Goal: Transaction & Acquisition: Purchase product/service

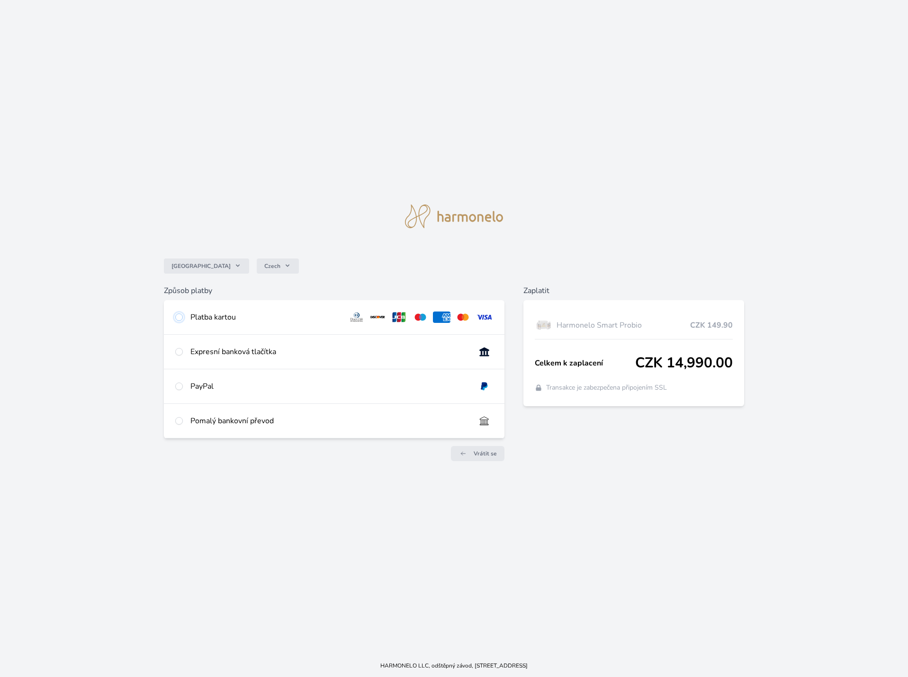
click at [178, 318] on input "radio" at bounding box center [179, 317] width 8 height 8
radio input "true"
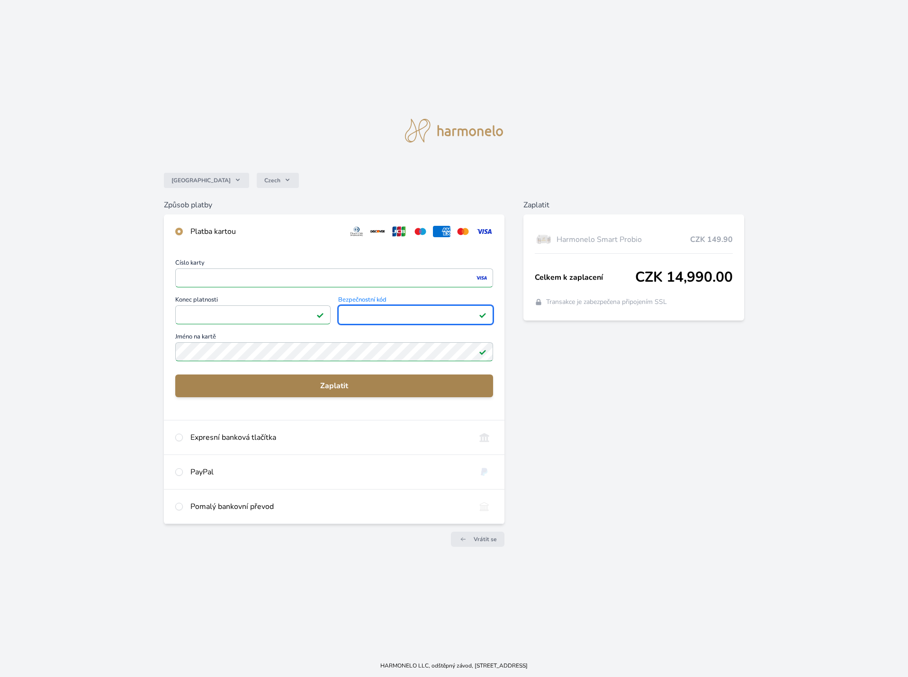
click at [341, 386] on span "Zaplatit" at bounding box center [334, 385] width 303 height 11
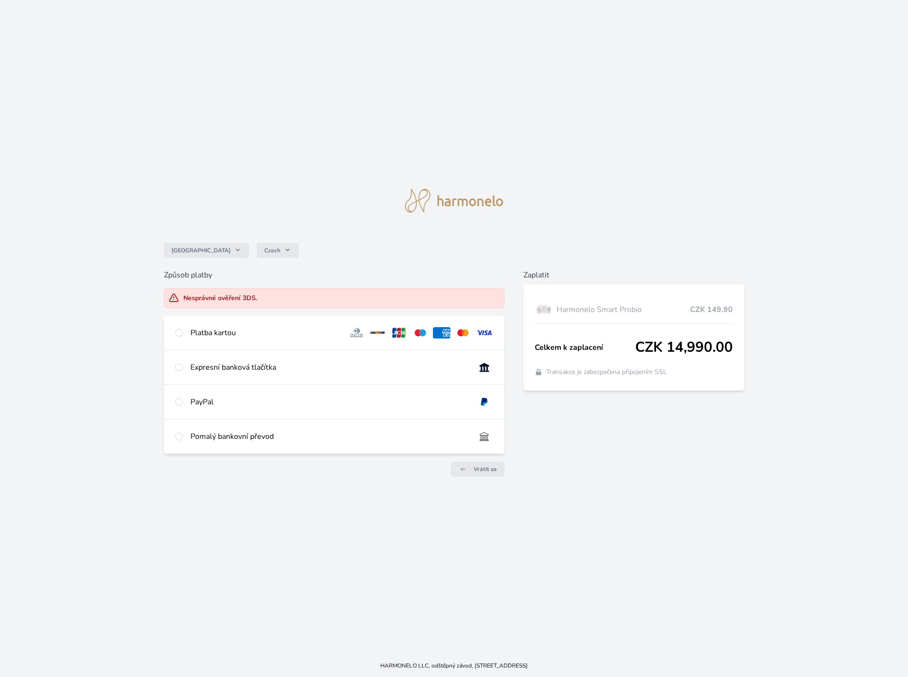
click at [199, 332] on div "Platba kartou" at bounding box center [265, 332] width 150 height 11
radio input "true"
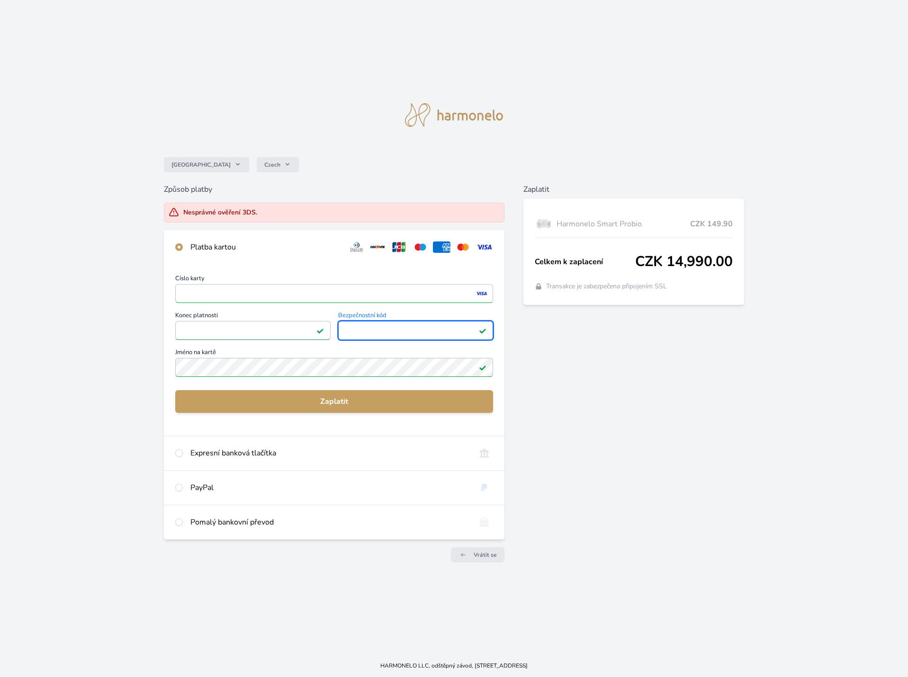
click at [707, 381] on div "Zaplatit Harmonelo Smart Probio CZK 149.90 Celkem k zaplacení CZK 14,990.00 Tra…" at bounding box center [633, 377] width 221 height 386
click at [320, 401] on span "Zaplatit" at bounding box center [334, 401] width 303 height 11
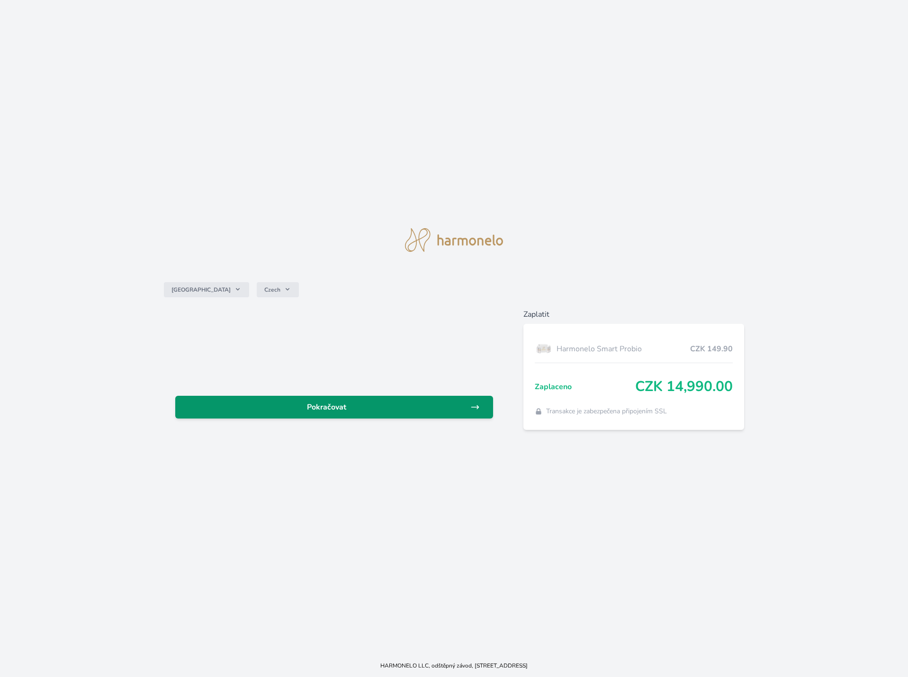
drag, startPoint x: 337, startPoint y: 406, endPoint x: 333, endPoint y: 415, distance: 9.8
click at [337, 407] on span "Pokračovat" at bounding box center [326, 406] width 287 height 11
